Goal: Transaction & Acquisition: Book appointment/travel/reservation

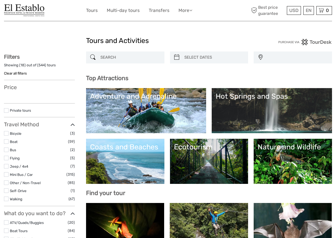
select select
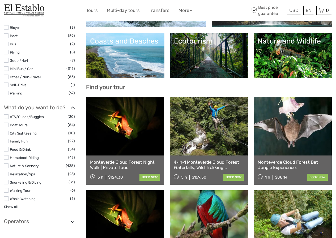
scroll to position [106, 0]
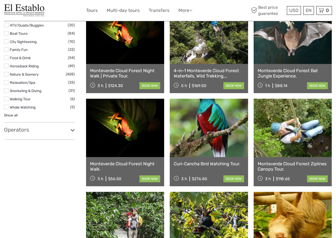
select select
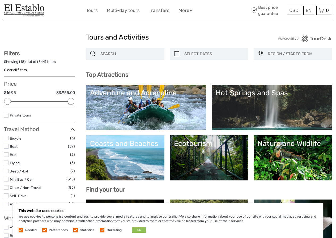
scroll to position [0, 0]
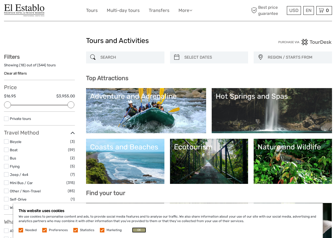
click at [139, 231] on button "OK" at bounding box center [139, 230] width 14 height 5
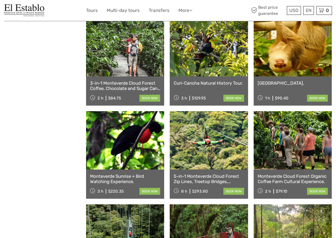
scroll to position [372, 0]
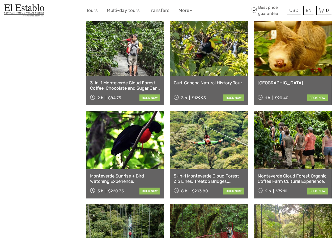
click at [278, 155] on link at bounding box center [293, 140] width 78 height 58
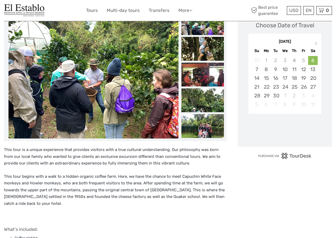
scroll to position [53, 0]
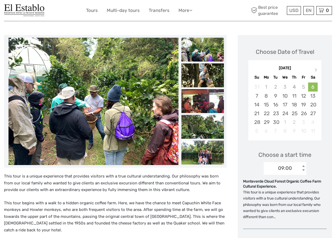
click at [197, 56] on img at bounding box center [203, 50] width 43 height 24
click at [198, 72] on img at bounding box center [203, 76] width 43 height 24
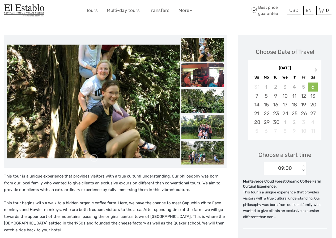
click at [200, 78] on img at bounding box center [203, 76] width 43 height 24
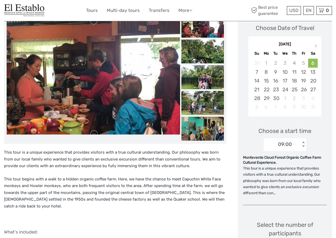
scroll to position [27, 0]
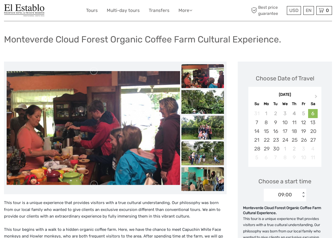
click at [203, 95] on img at bounding box center [203, 102] width 43 height 24
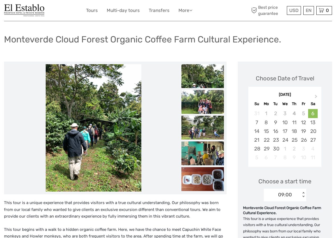
click at [205, 104] on img at bounding box center [203, 102] width 43 height 24
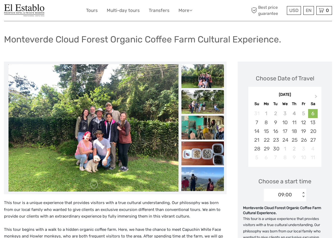
click at [205, 110] on img at bounding box center [203, 102] width 43 height 24
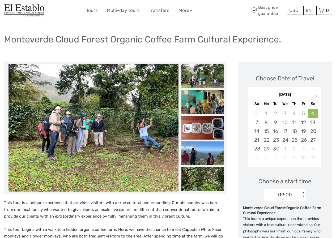
click at [205, 110] on img at bounding box center [203, 102] width 43 height 24
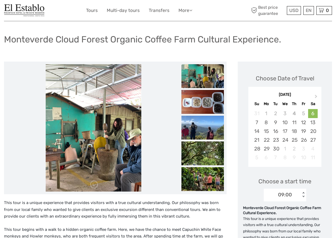
click at [205, 110] on img at bounding box center [203, 102] width 43 height 24
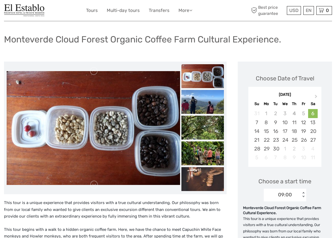
click at [205, 110] on img at bounding box center [203, 102] width 43 height 24
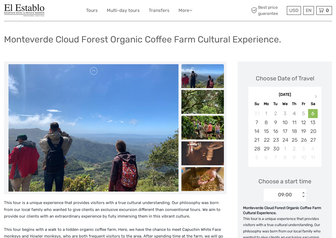
click at [196, 128] on img at bounding box center [203, 128] width 43 height 24
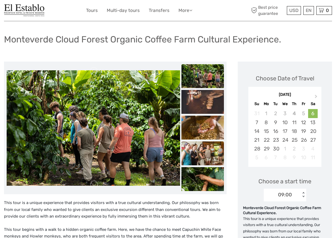
click at [198, 149] on img at bounding box center [203, 154] width 43 height 24
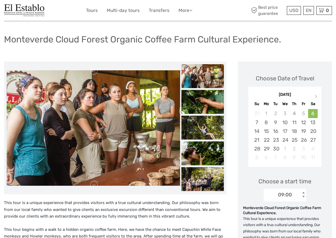
click at [198, 149] on img at bounding box center [203, 154] width 43 height 24
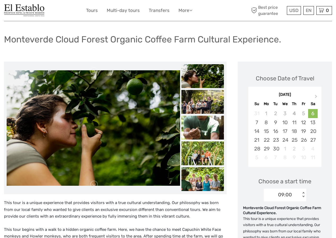
click at [199, 76] on img at bounding box center [203, 76] width 43 height 24
click at [199, 78] on img at bounding box center [203, 76] width 43 height 24
click at [201, 100] on img at bounding box center [203, 102] width 43 height 24
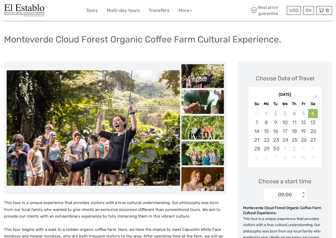
click at [202, 103] on img at bounding box center [203, 102] width 43 height 24
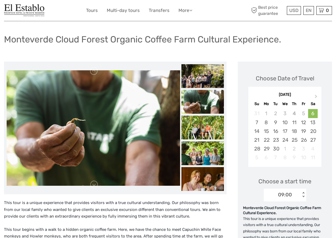
click at [203, 108] on img at bounding box center [203, 102] width 43 height 24
click at [204, 119] on img at bounding box center [203, 128] width 43 height 24
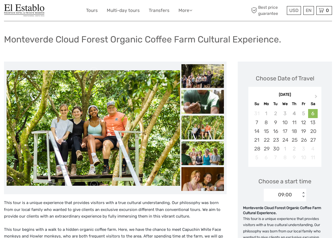
click at [204, 149] on img at bounding box center [203, 154] width 43 height 24
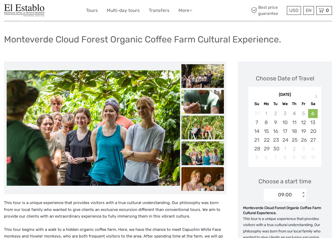
click at [204, 177] on img at bounding box center [203, 179] width 43 height 24
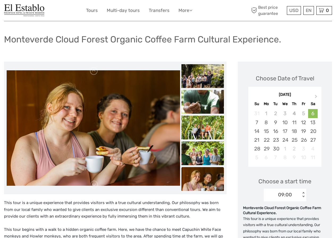
click at [204, 177] on img at bounding box center [203, 179] width 43 height 24
click at [205, 162] on img at bounding box center [203, 154] width 43 height 24
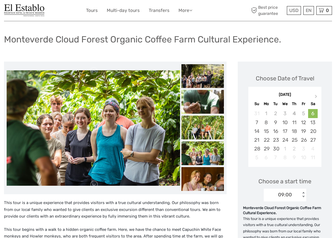
click at [204, 125] on img at bounding box center [203, 128] width 43 height 24
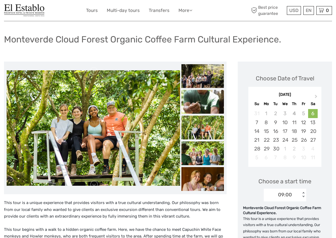
click at [204, 101] on img at bounding box center [203, 102] width 43 height 24
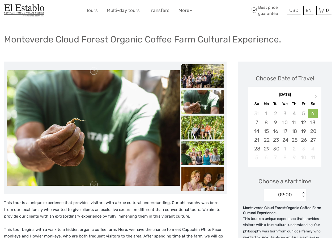
click at [201, 70] on img at bounding box center [203, 76] width 43 height 24
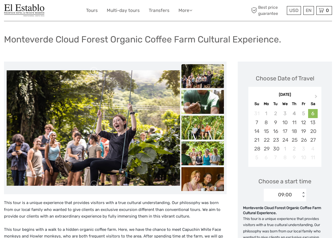
click at [95, 71] on link at bounding box center [94, 71] width 9 height 9
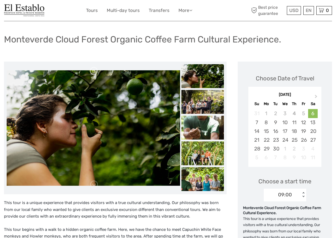
click at [95, 71] on link at bounding box center [94, 71] width 9 height 9
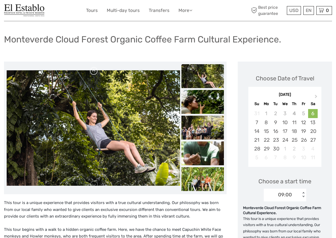
click at [95, 71] on link at bounding box center [94, 71] width 9 height 9
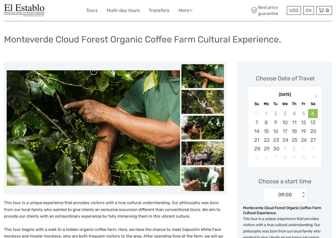
click at [95, 71] on link at bounding box center [94, 71] width 9 height 9
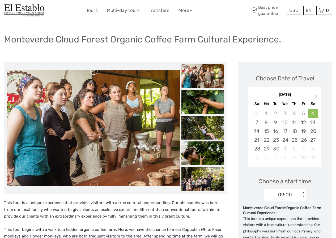
click at [95, 71] on link at bounding box center [94, 71] width 9 height 9
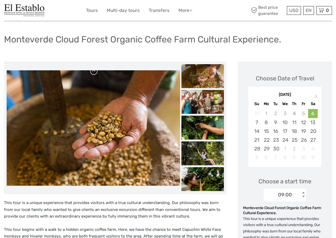
click at [95, 71] on link at bounding box center [94, 71] width 9 height 9
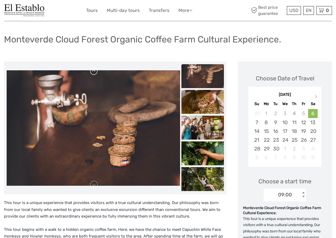
click at [95, 71] on link at bounding box center [94, 71] width 9 height 9
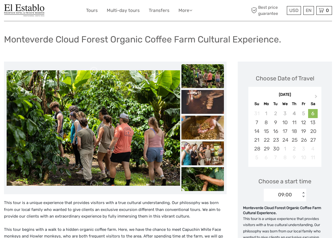
click at [95, 71] on link at bounding box center [94, 71] width 9 height 9
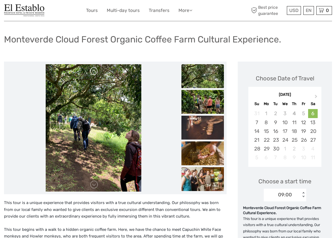
click at [95, 71] on link at bounding box center [94, 71] width 9 height 9
